Goal: Check status: Check status

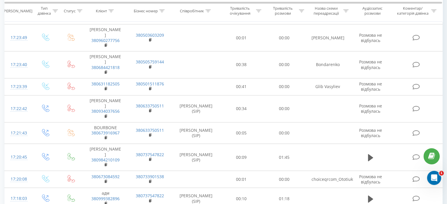
scroll to position [435, 0]
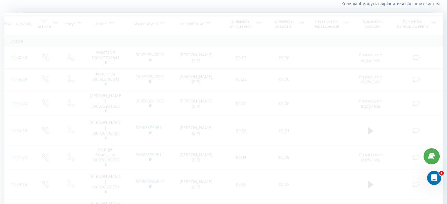
scroll to position [39, 0]
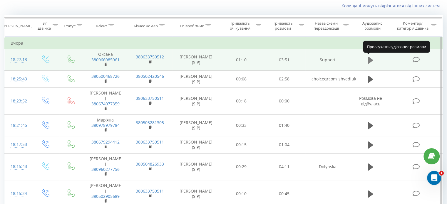
click at [370, 59] on icon at bounding box center [370, 59] width 5 height 7
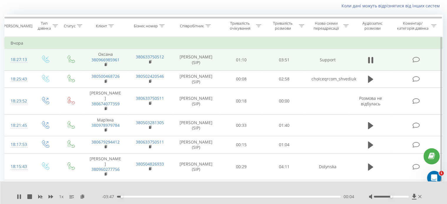
scroll to position [9, 0]
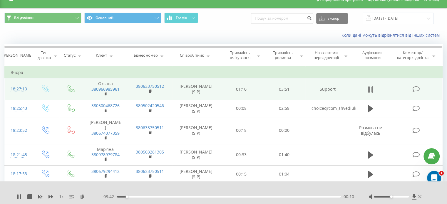
click at [372, 89] on icon at bounding box center [372, 89] width 2 height 6
click at [382, 19] on input "21.08.2025 - 21.08.2025" at bounding box center [398, 18] width 71 height 11
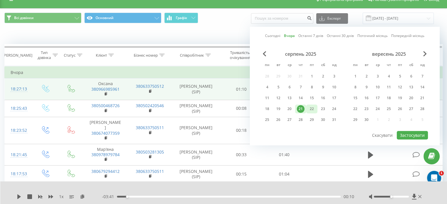
click at [312, 108] on div "22" at bounding box center [312, 109] width 8 height 8
click at [410, 132] on button "Застосувати" at bounding box center [412, 135] width 31 height 9
type input "[DATE] - [DATE]"
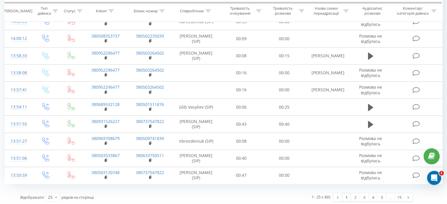
scroll to position [332, 0]
click at [354, 194] on link "2" at bounding box center [355, 197] width 9 height 8
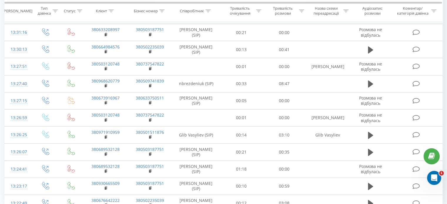
scroll to position [245, 0]
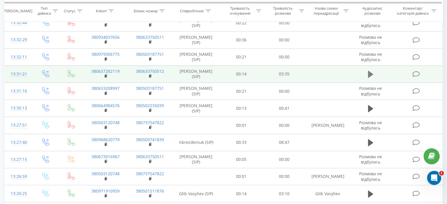
click at [370, 73] on icon at bounding box center [370, 74] width 5 height 7
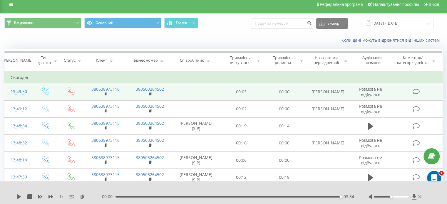
scroll to position [0, 0]
